Goal: Transaction & Acquisition: Book appointment/travel/reservation

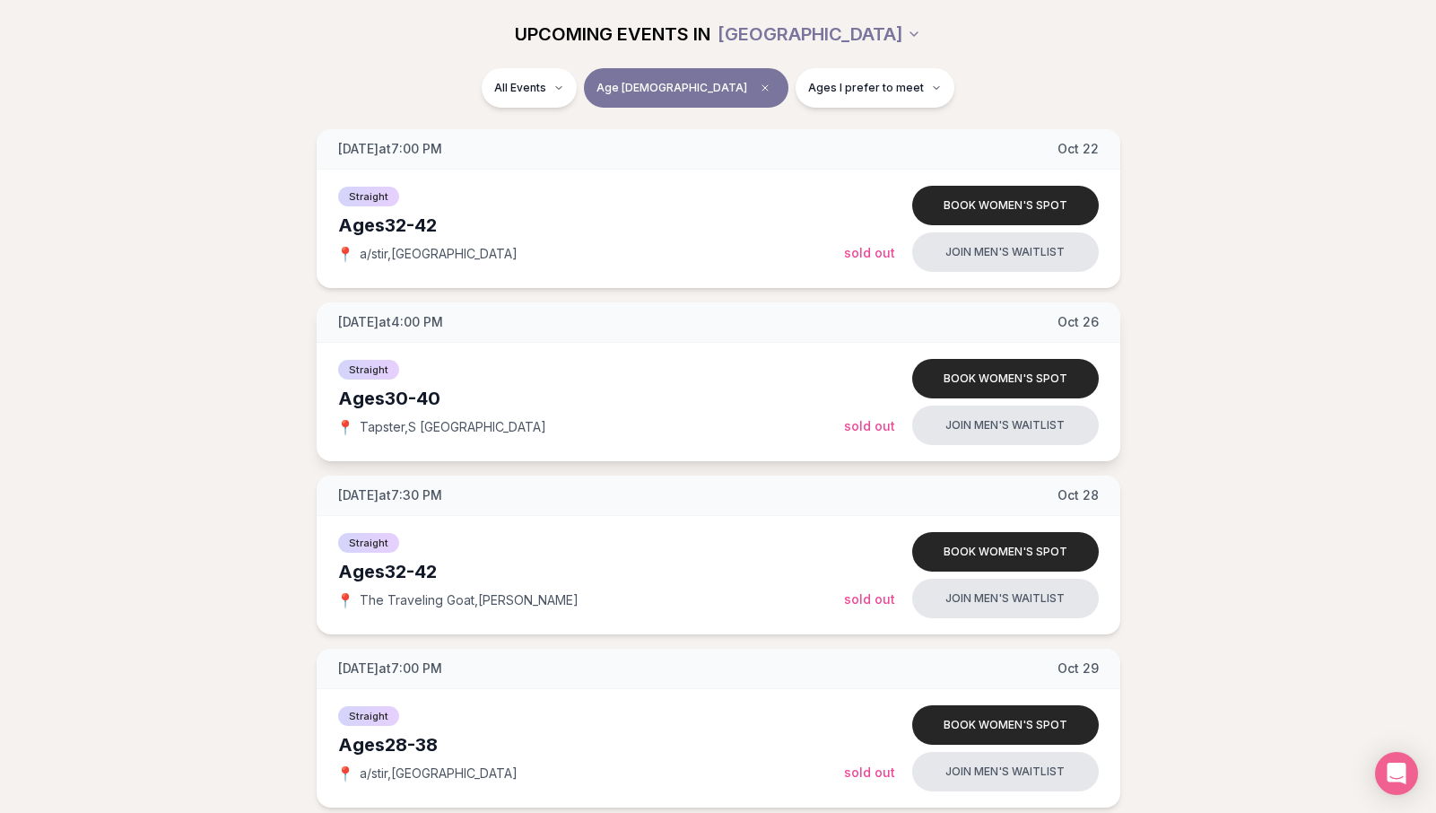
scroll to position [1627, 0]
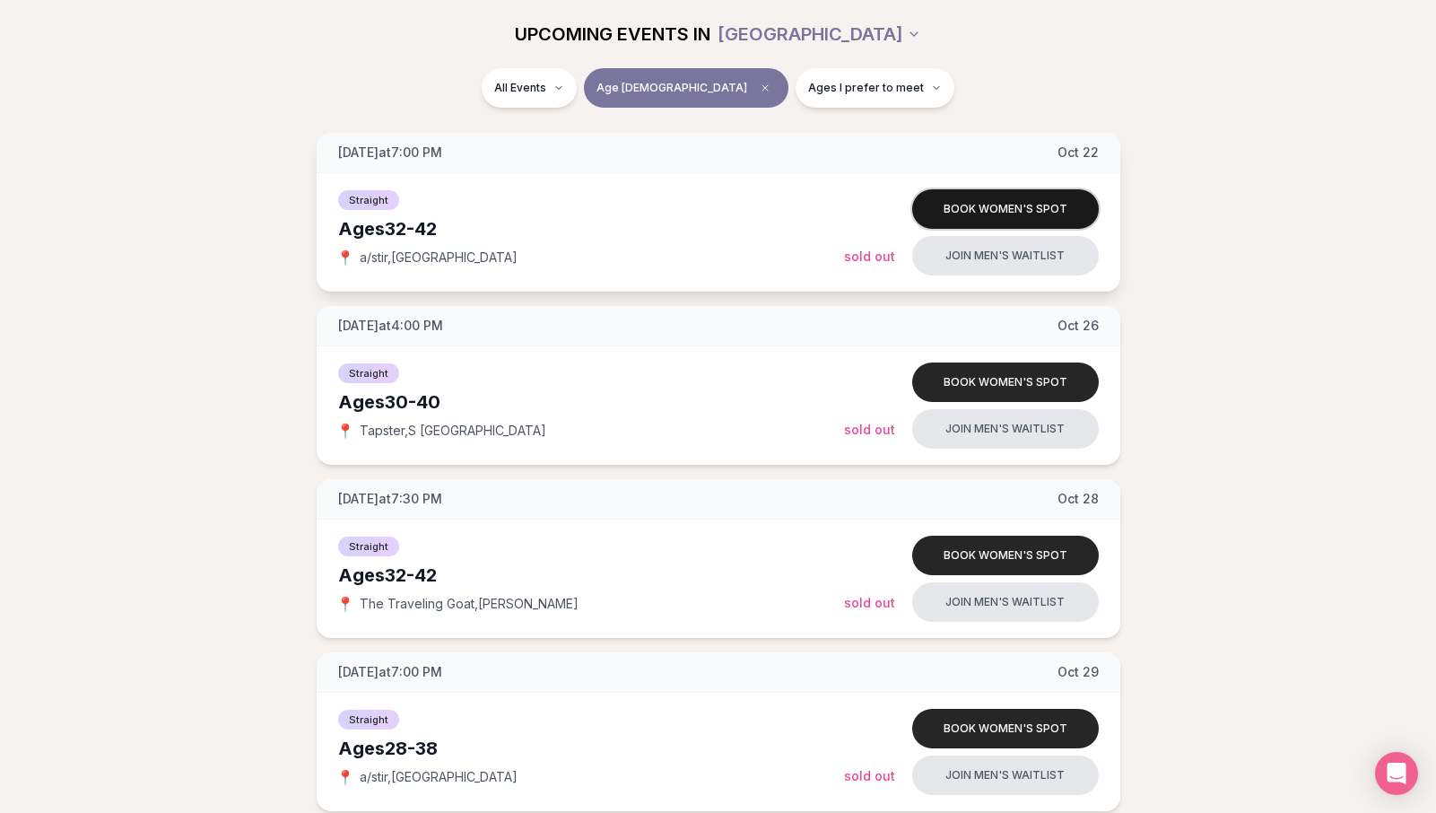
click at [1022, 206] on button "Book women's spot" at bounding box center [1005, 208] width 187 height 39
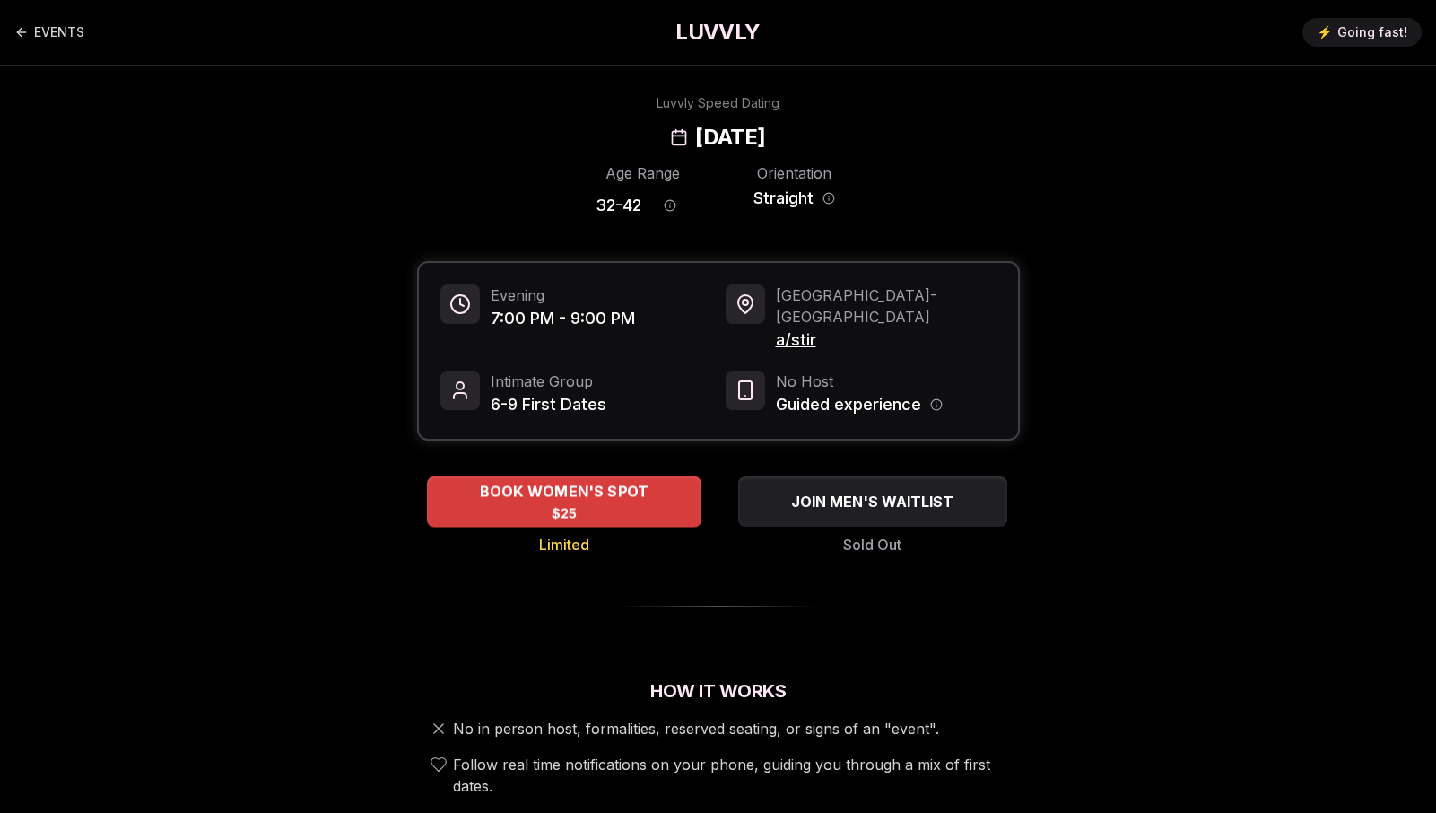
click at [577, 483] on div "BOOK WOMEN'S SPOT $25" at bounding box center [564, 500] width 274 height 49
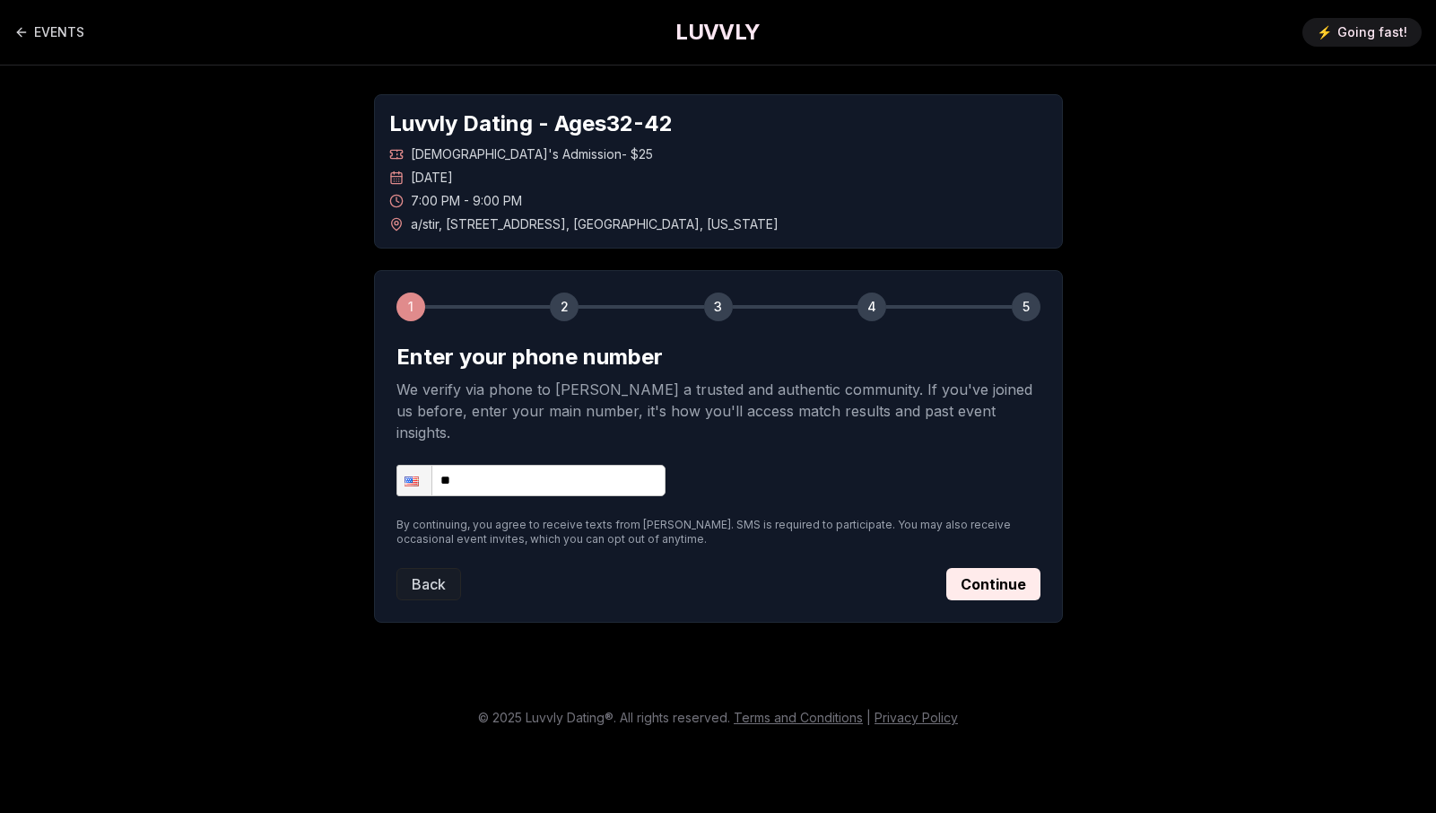
click at [564, 465] on input "**" at bounding box center [530, 480] width 269 height 31
type input "**********"
click at [986, 568] on button "Continue" at bounding box center [993, 584] width 94 height 32
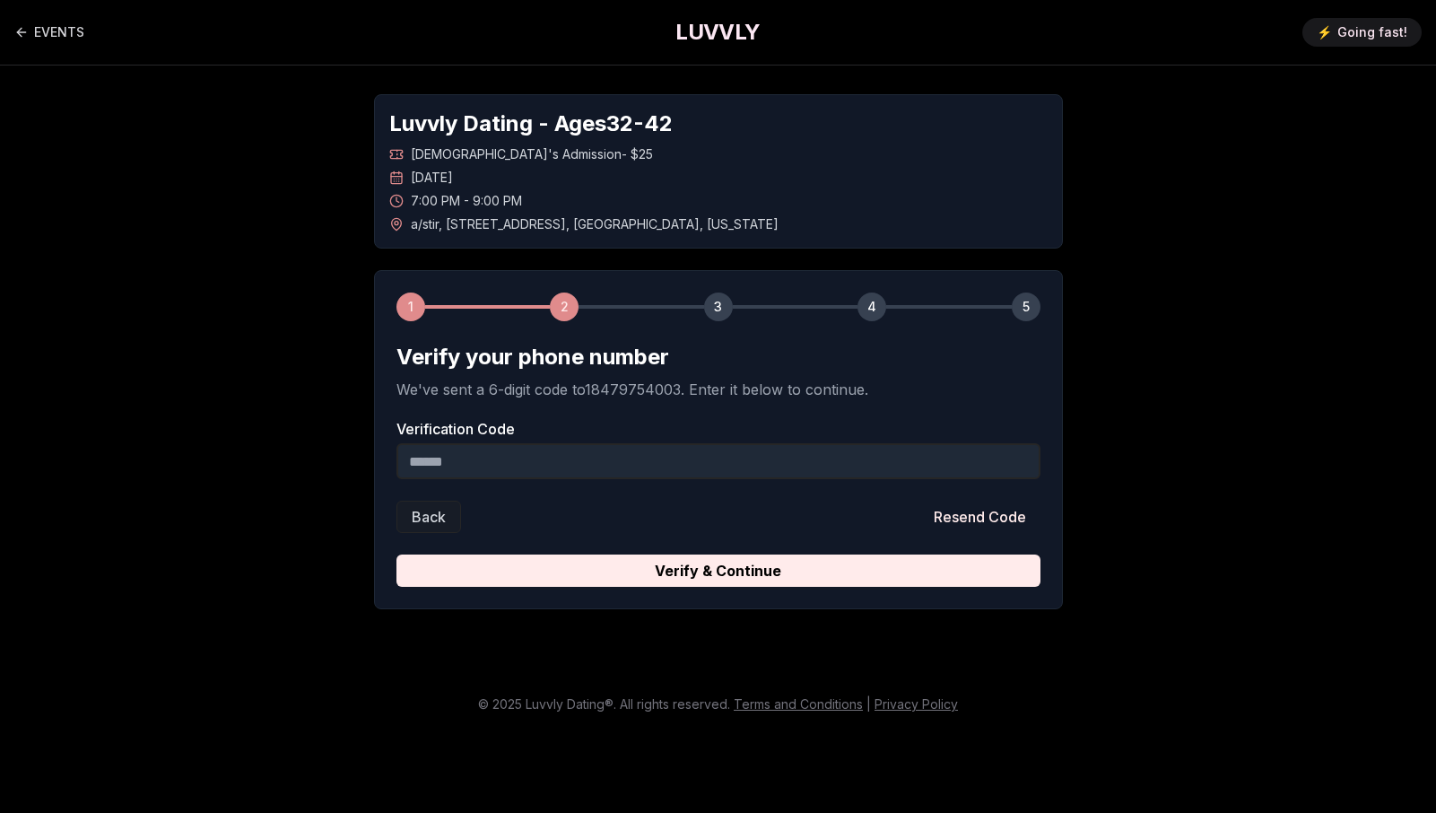
click at [642, 452] on input "Verification Code" at bounding box center [718, 461] width 644 height 36
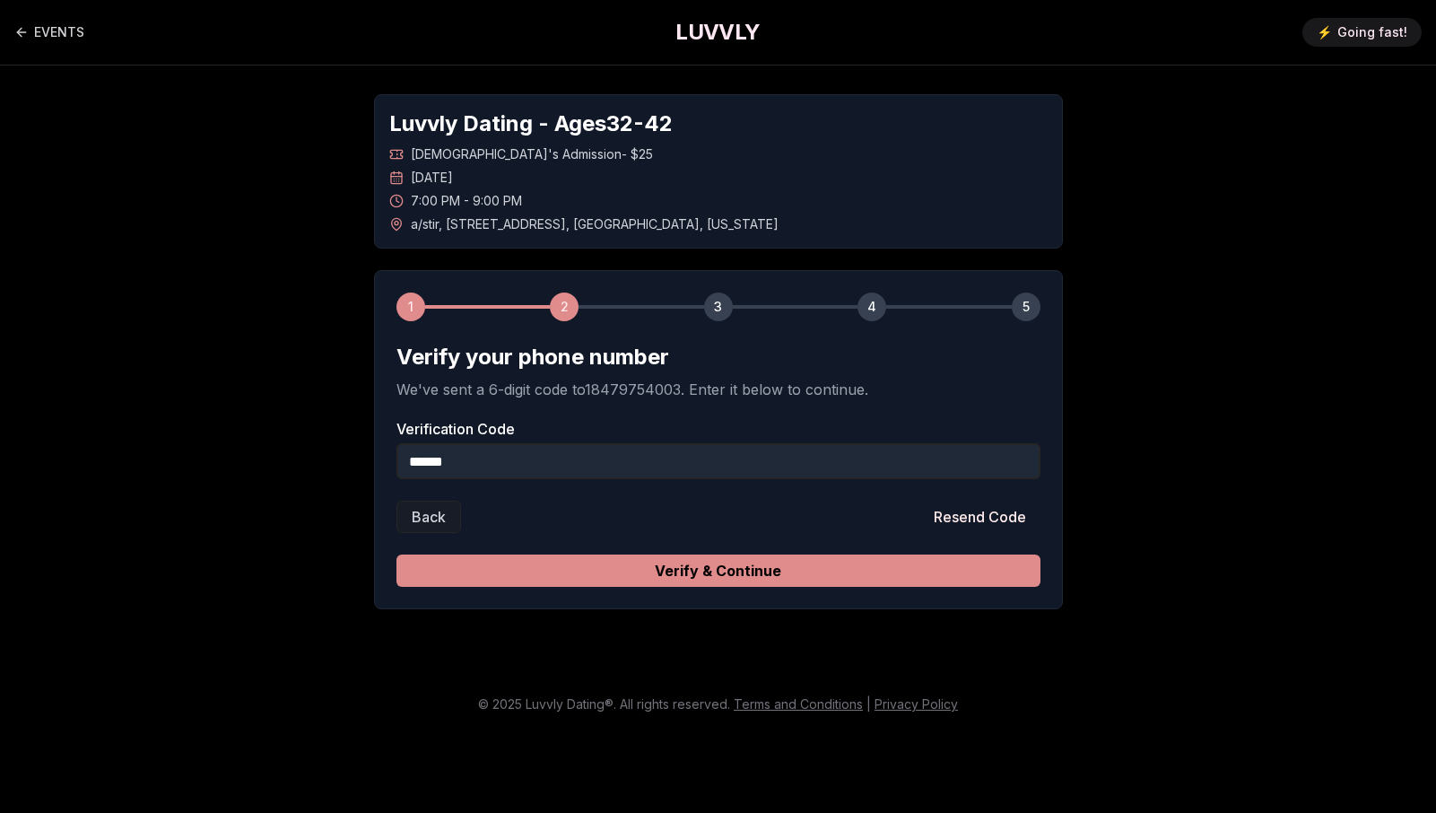
type input "******"
click at [818, 577] on button "Verify & Continue" at bounding box center [718, 570] width 644 height 32
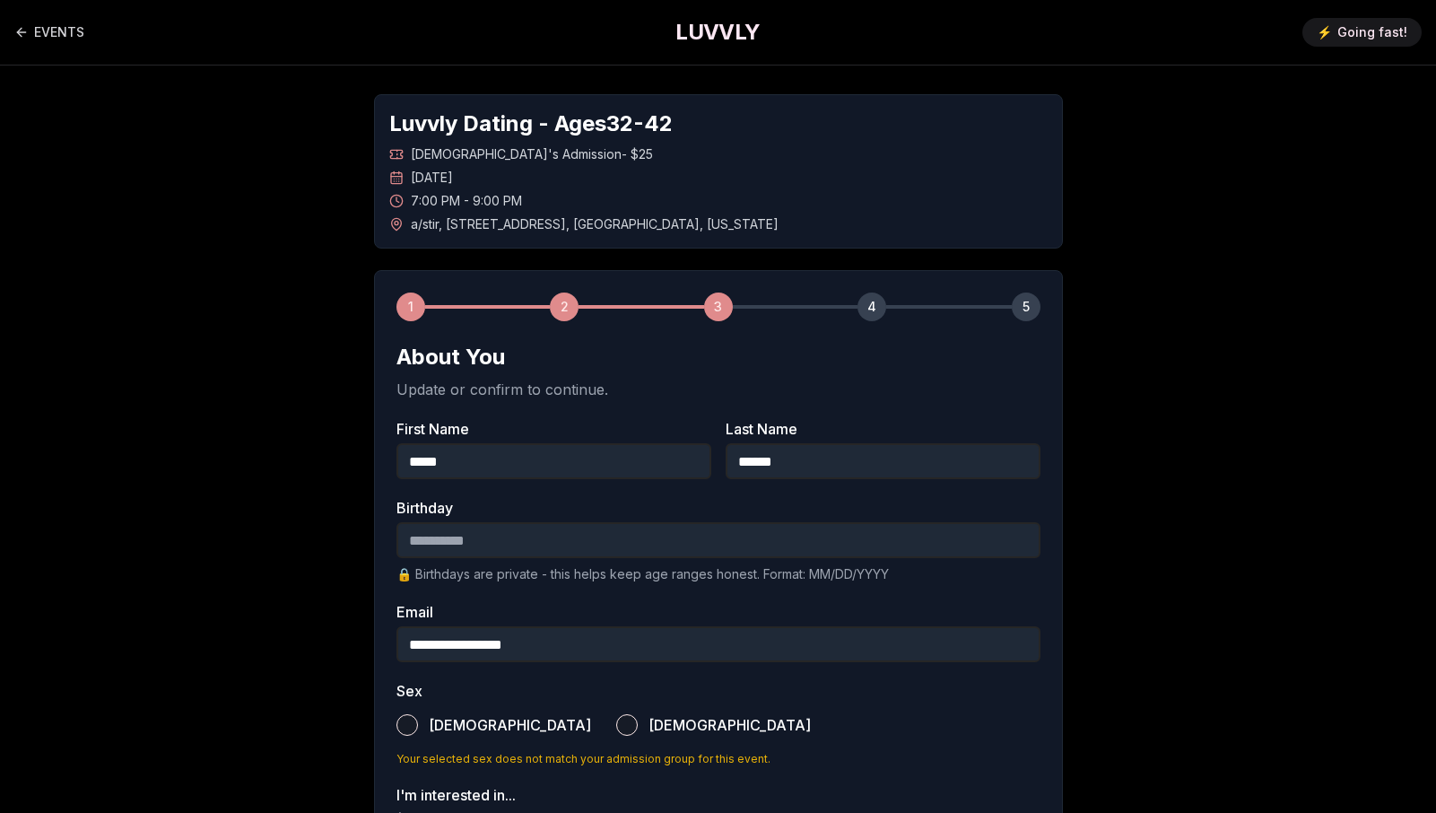
click at [711, 534] on input "Birthday" at bounding box center [718, 540] width 644 height 36
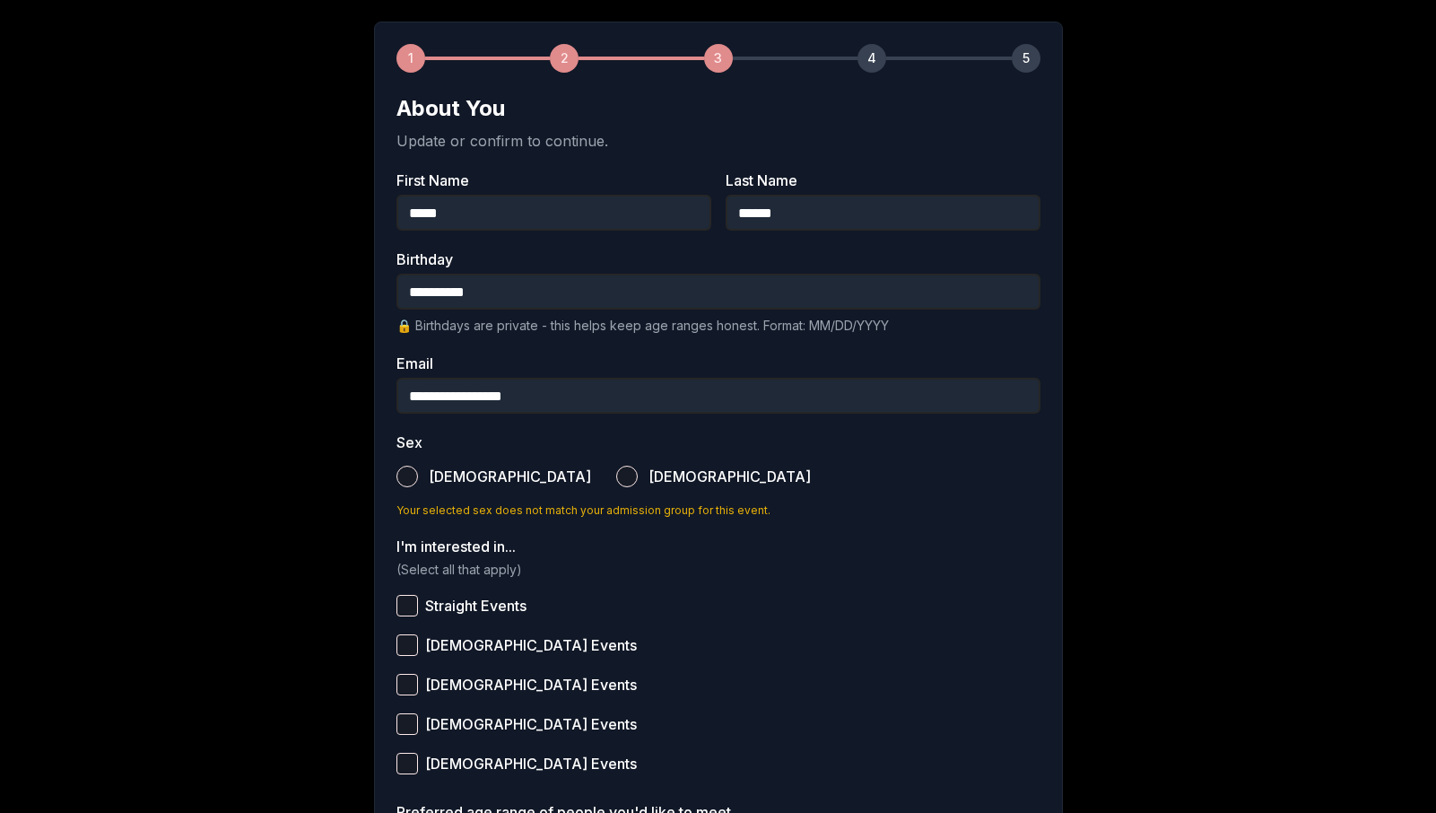
scroll to position [250, 0]
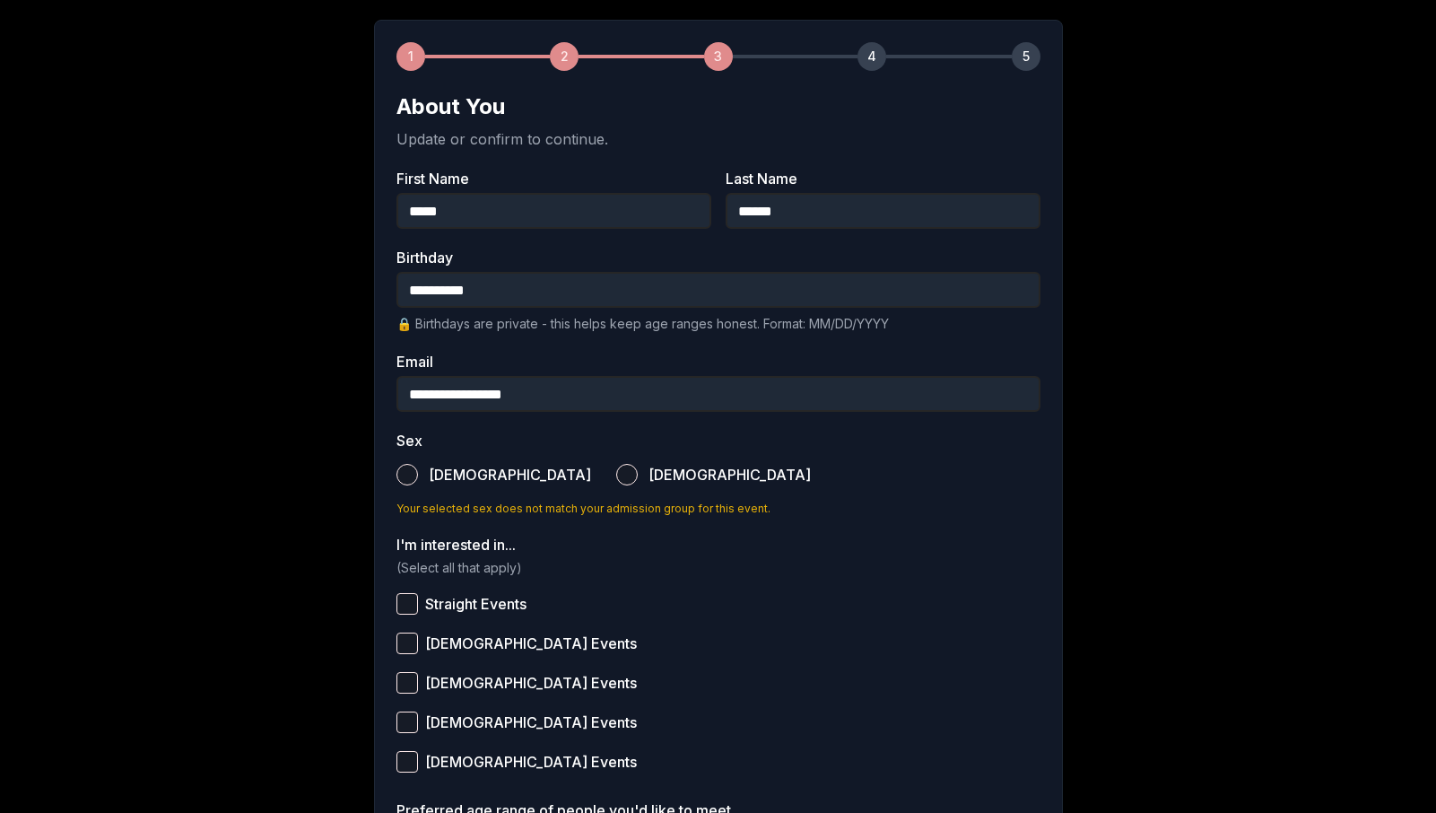
type input "**********"
click at [616, 483] on label "[DEMOGRAPHIC_DATA]" at bounding box center [713, 474] width 195 height 39
click at [616, 483] on button "[DEMOGRAPHIC_DATA]" at bounding box center [627, 475] width 22 height 22
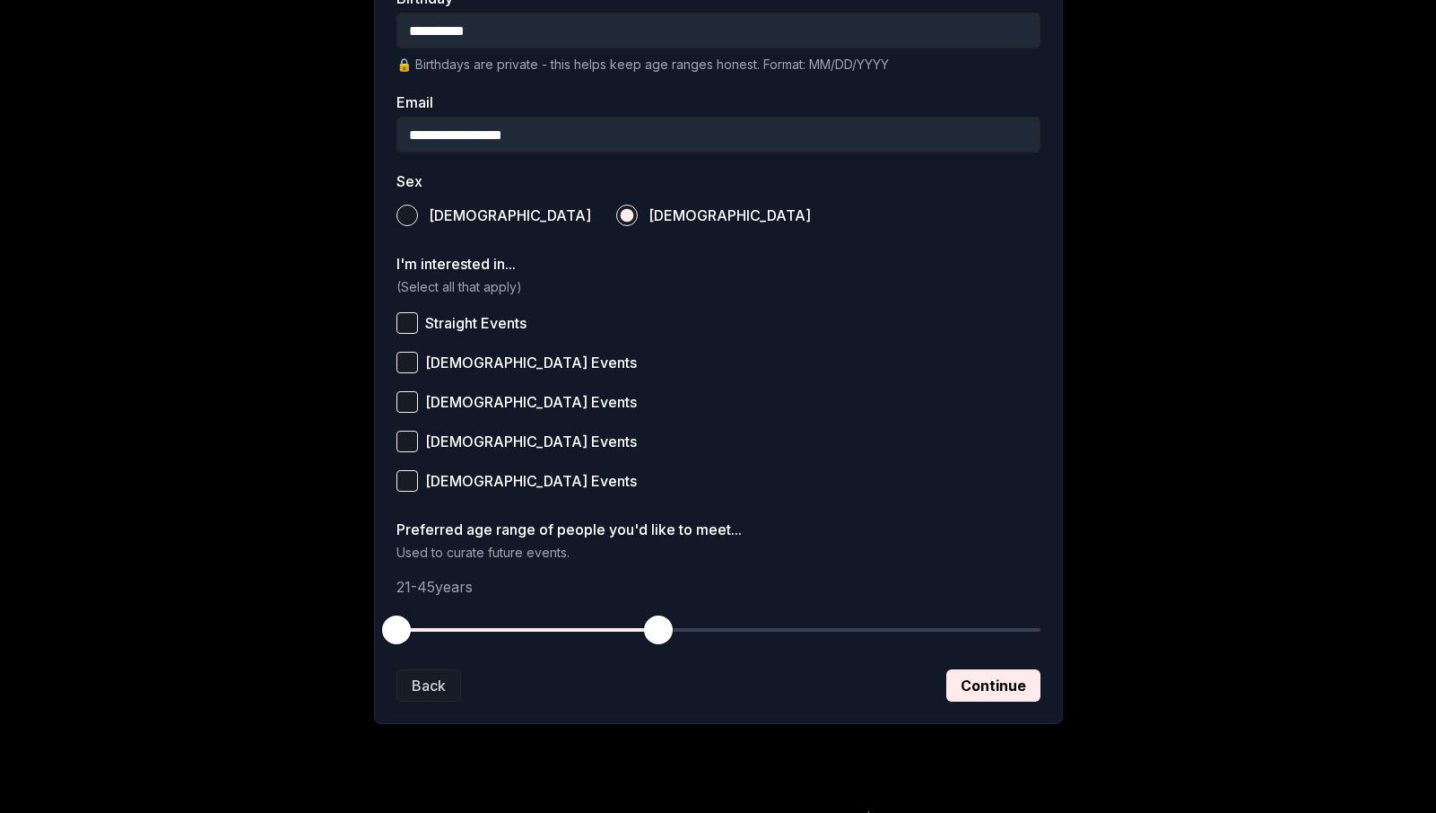
scroll to position [510, 0]
click at [404, 321] on button "Straight Events" at bounding box center [407, 322] width 22 height 22
click at [404, 438] on button "[DEMOGRAPHIC_DATA] Events" at bounding box center [407, 441] width 22 height 22
drag, startPoint x: 401, startPoint y: 625, endPoint x: 465, endPoint y: 638, distance: 65.8
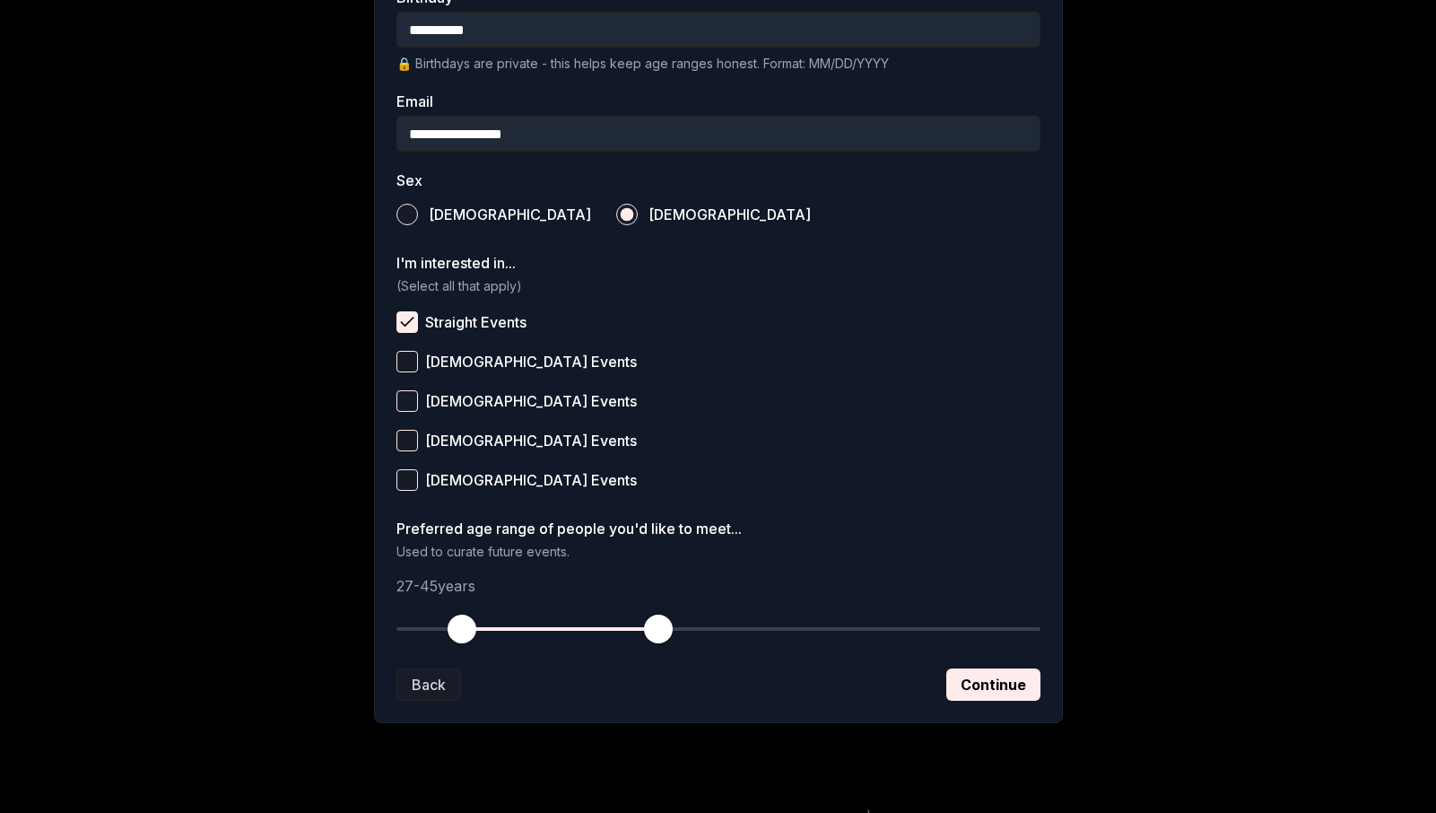
click at [465, 638] on span "button" at bounding box center [462, 628] width 29 height 29
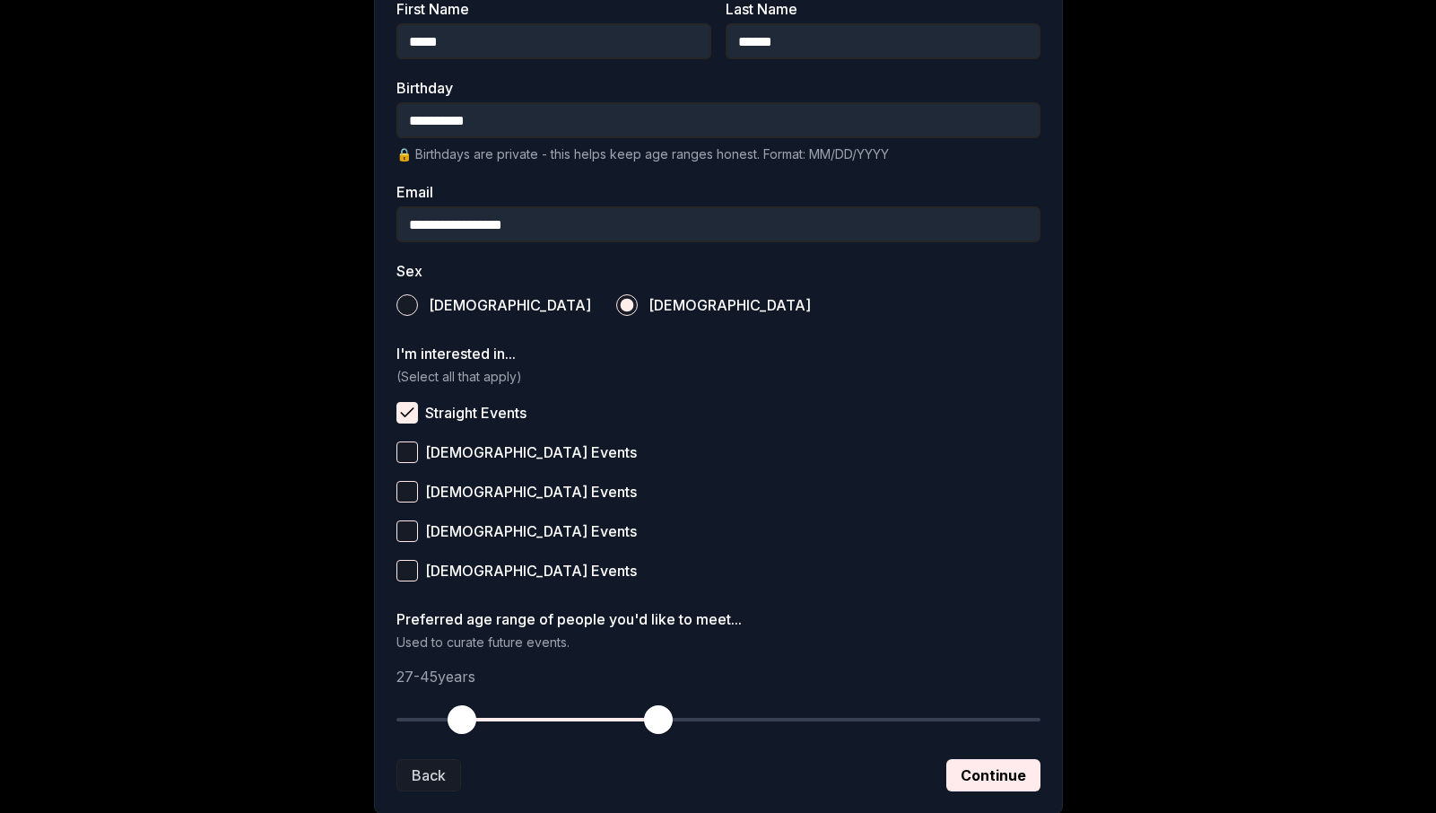
scroll to position [539, 0]
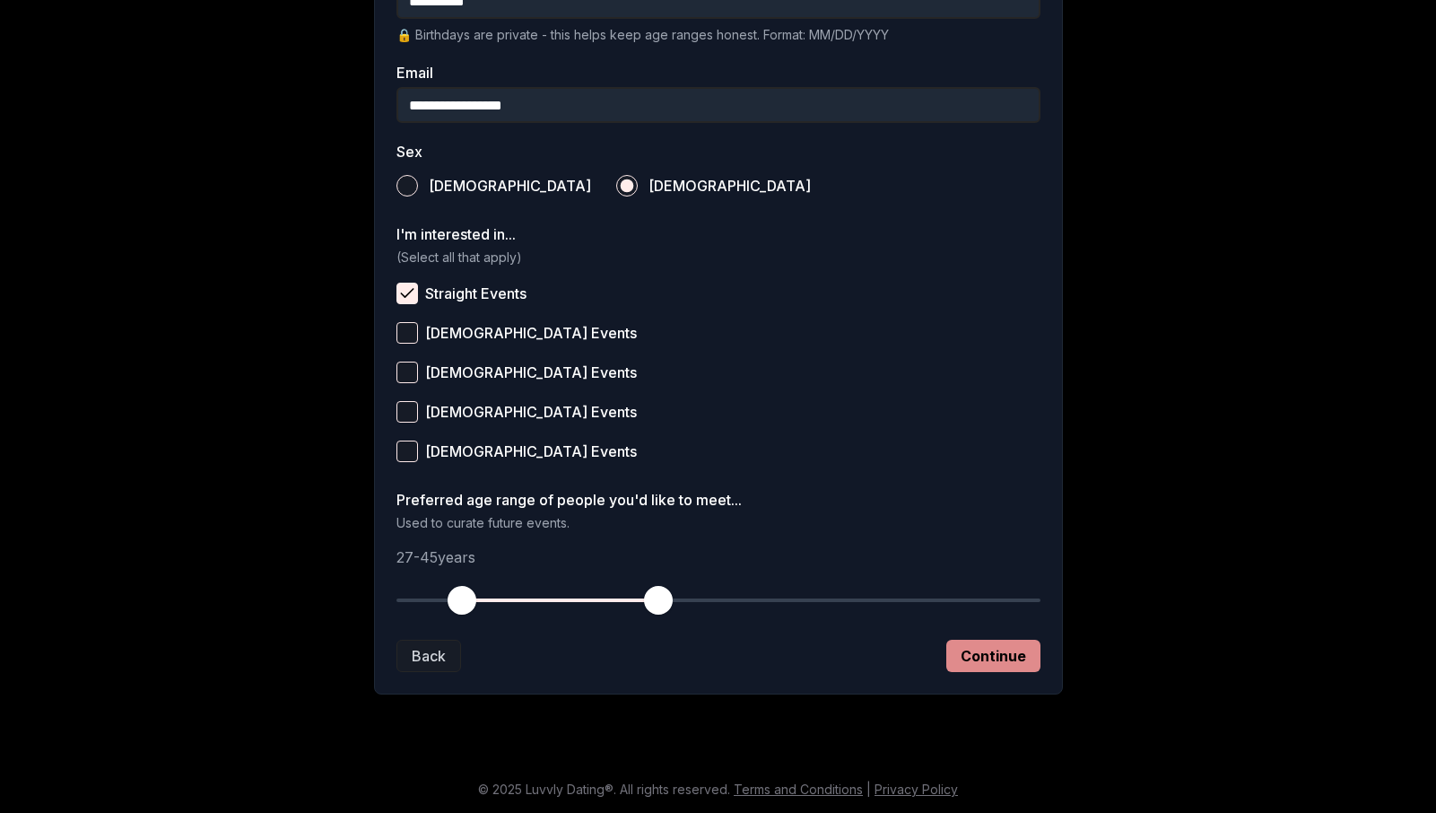
click at [999, 649] on button "Continue" at bounding box center [993, 655] width 94 height 32
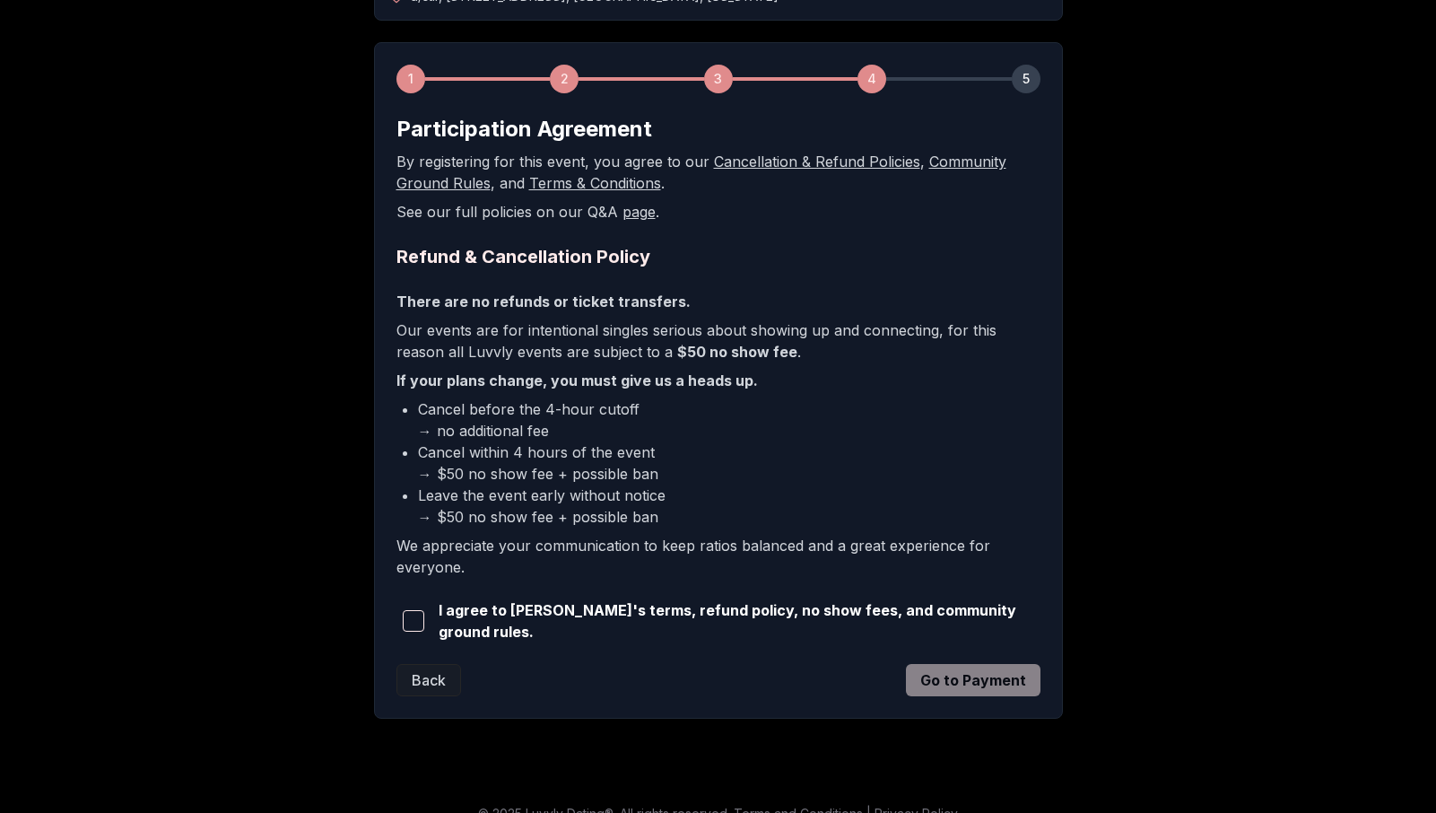
scroll to position [248, 0]
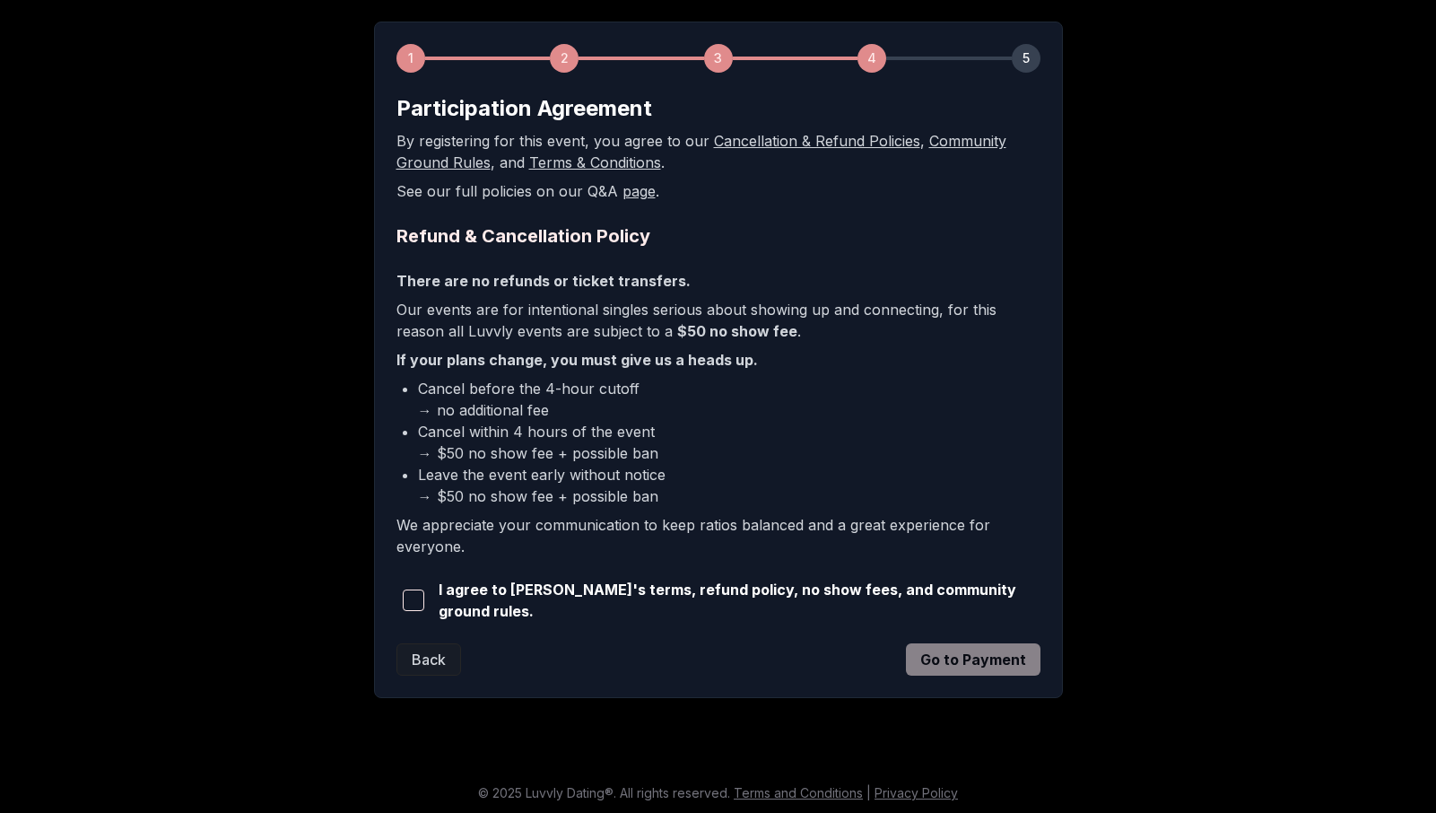
click at [414, 595] on span "button" at bounding box center [414, 600] width 22 height 22
click at [996, 660] on button "Go to Payment" at bounding box center [973, 659] width 135 height 32
